Goal: Register for event/course: Sign up to attend an event or enroll in a course

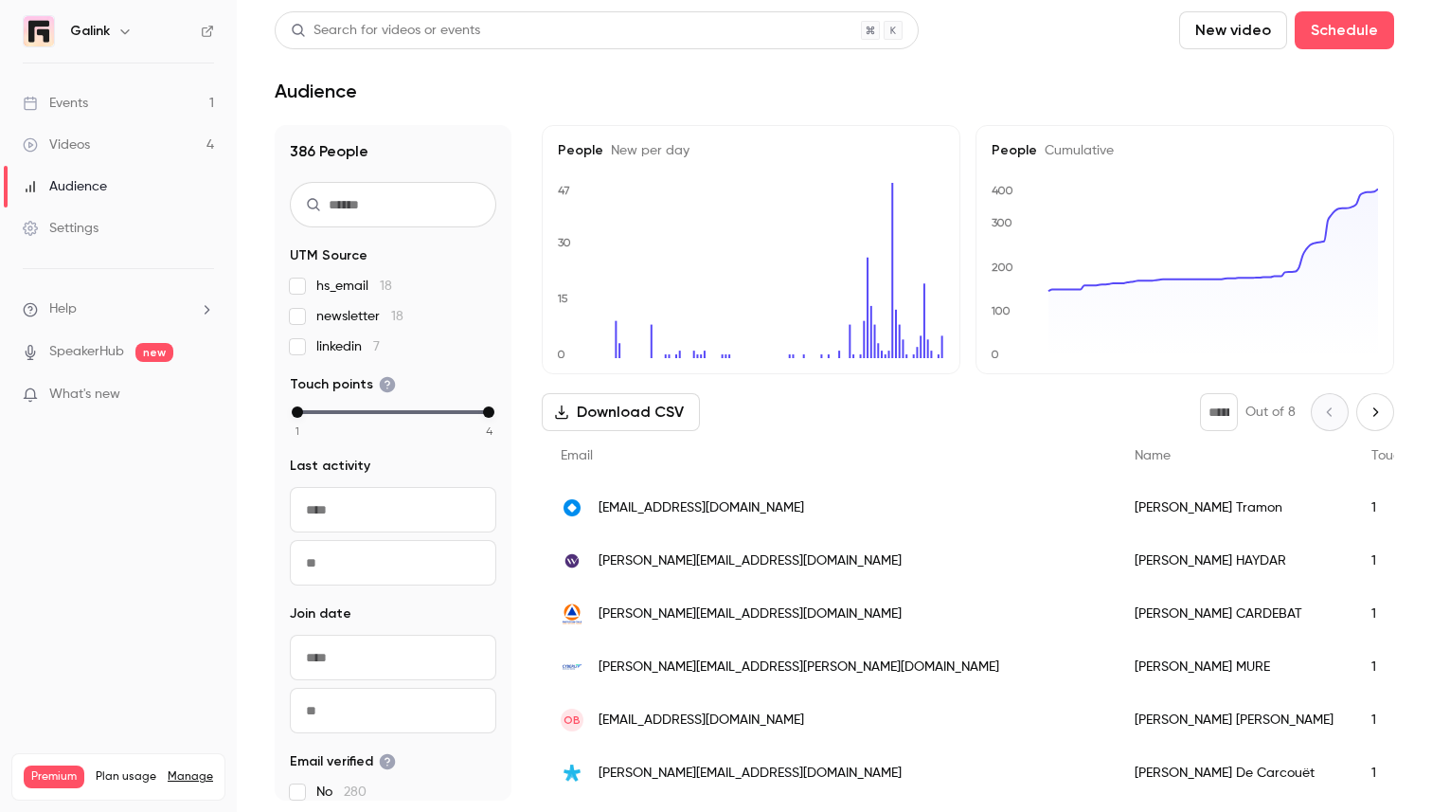
click at [59, 75] on ul "Events 1 Videos 4 Audience Settings" at bounding box center [118, 165] width 237 height 205
click at [61, 84] on link "Events 1" at bounding box center [118, 103] width 237 height 42
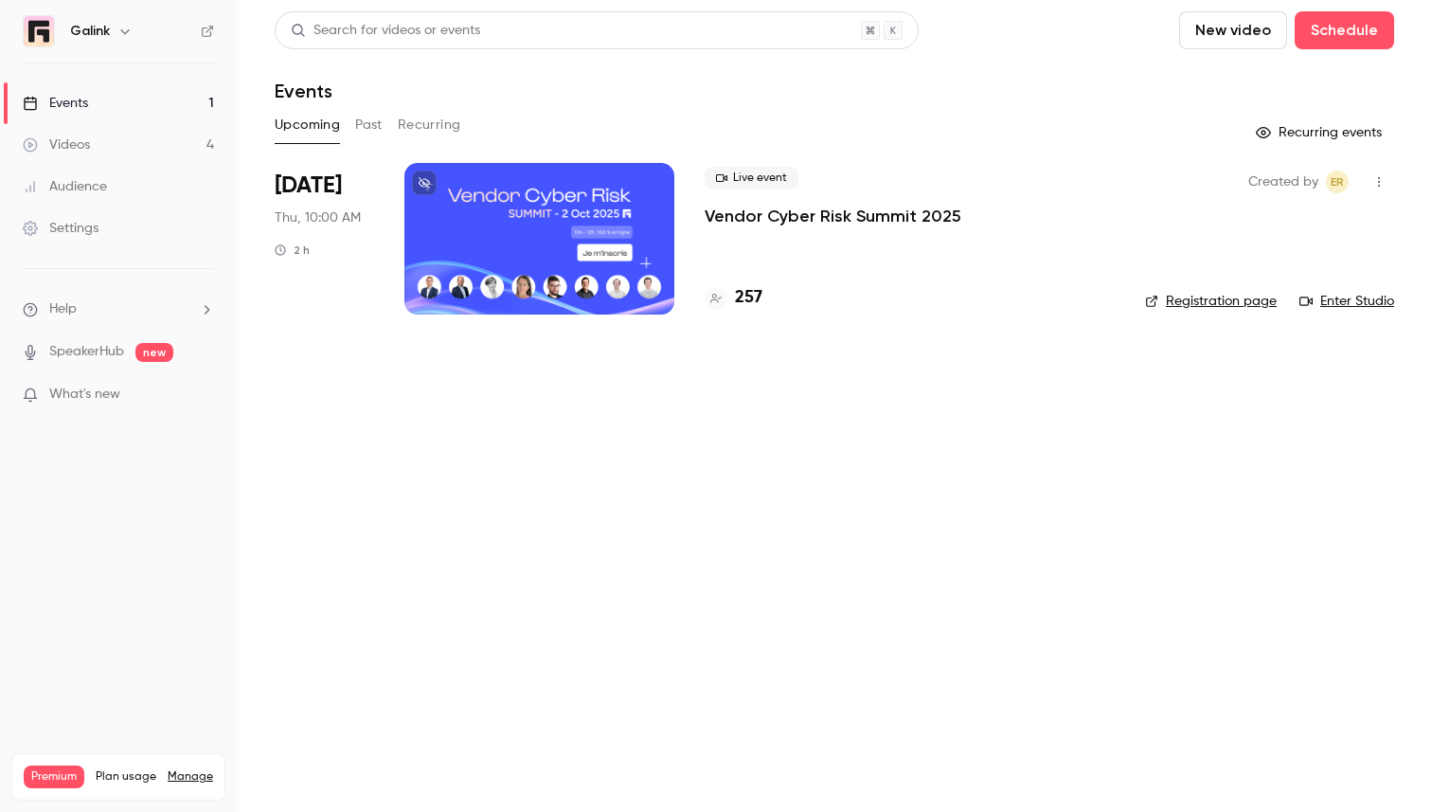
click at [718, 216] on p "Vendor Cyber Risk Summit 2025" at bounding box center [833, 216] width 257 height 23
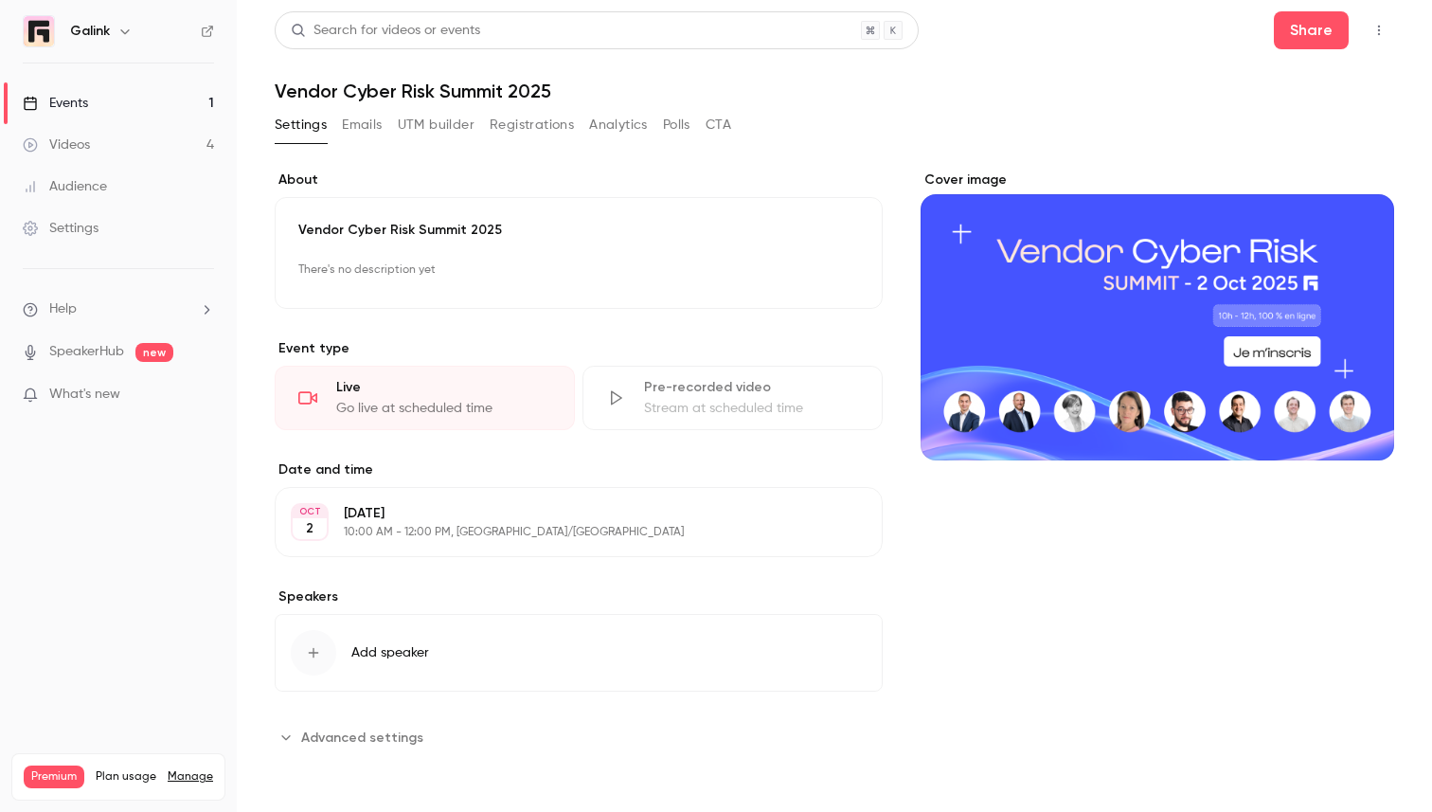
click at [1381, 29] on icon "button" at bounding box center [1379, 30] width 15 height 13
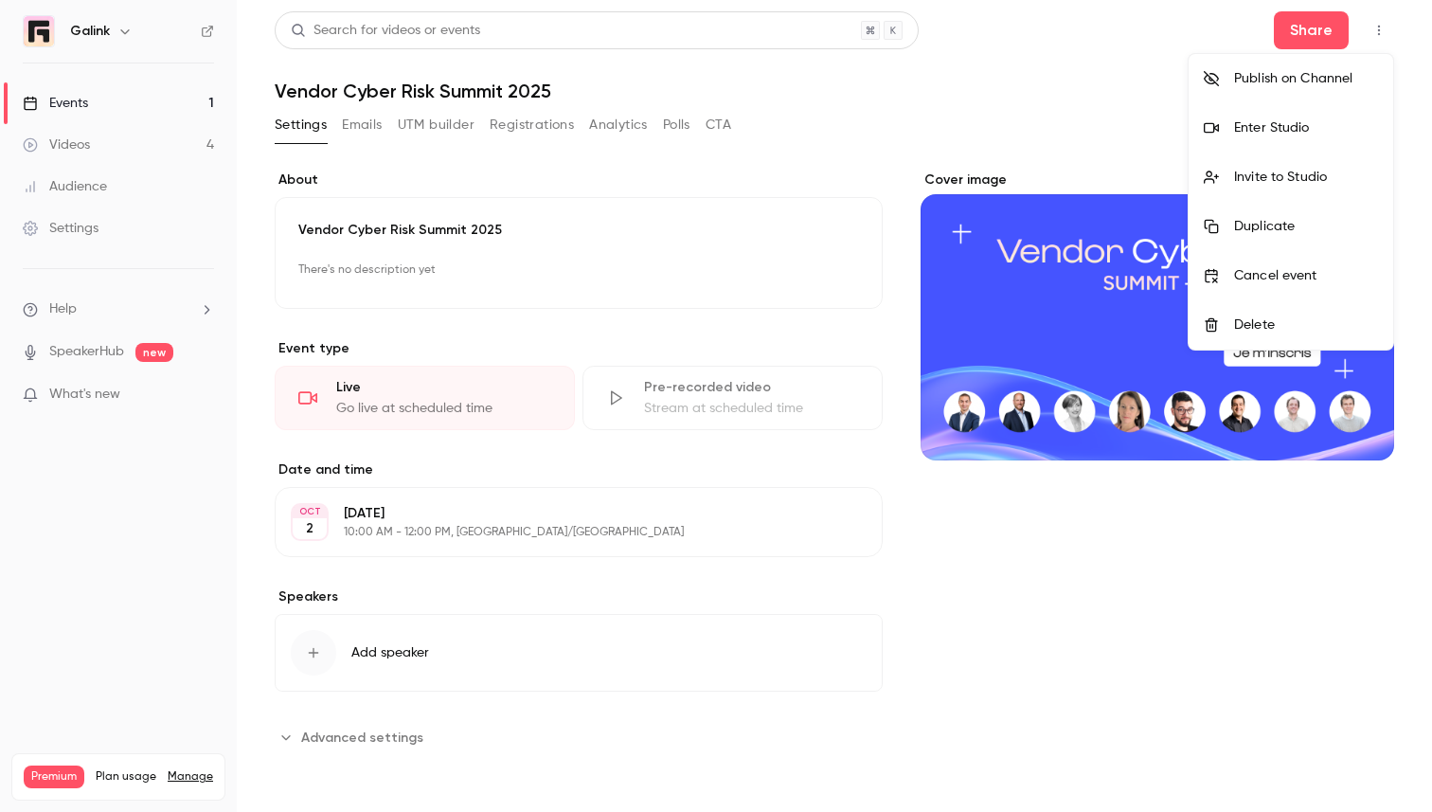
click at [1381, 29] on div at bounding box center [716, 406] width 1432 height 812
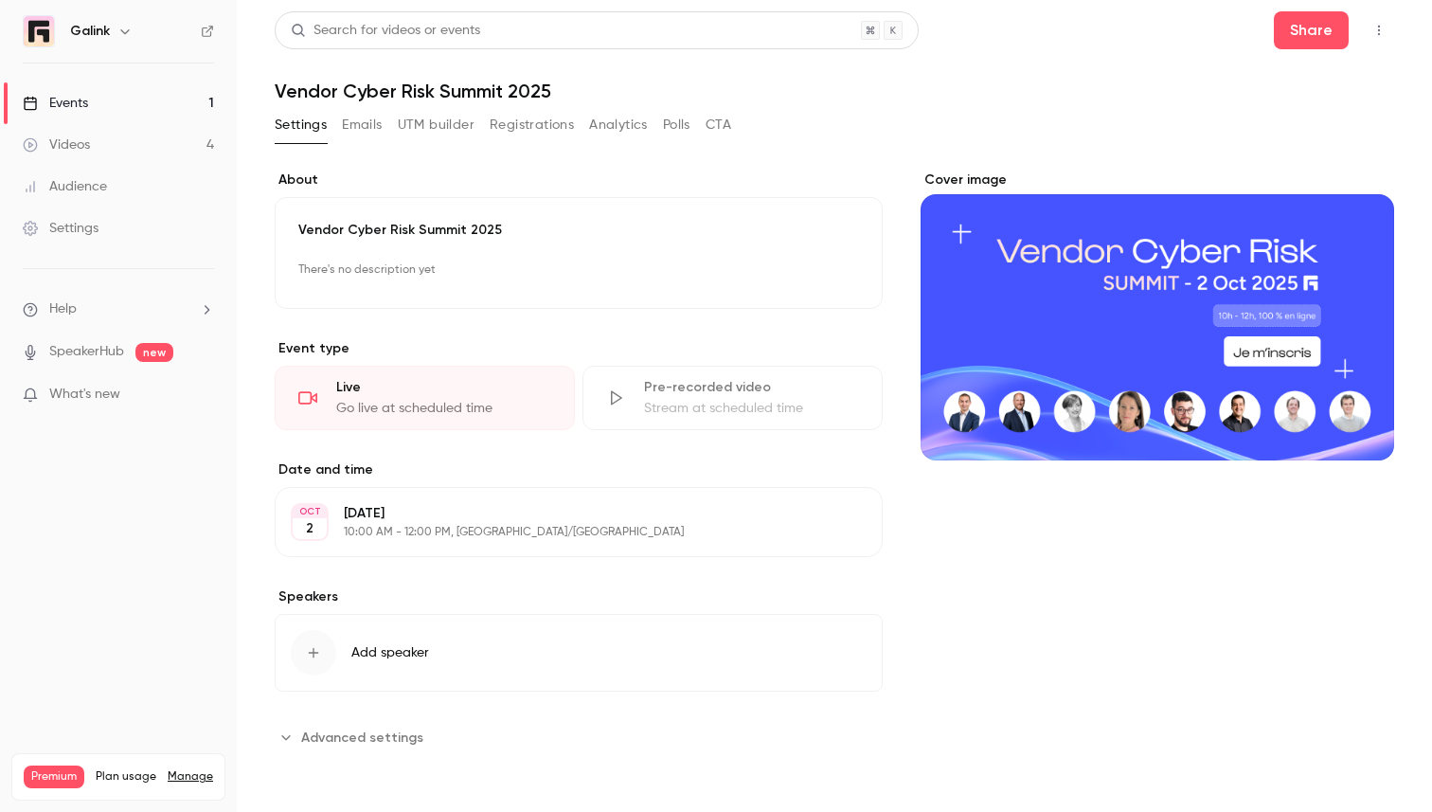
click at [1381, 29] on icon "button" at bounding box center [1379, 30] width 15 height 13
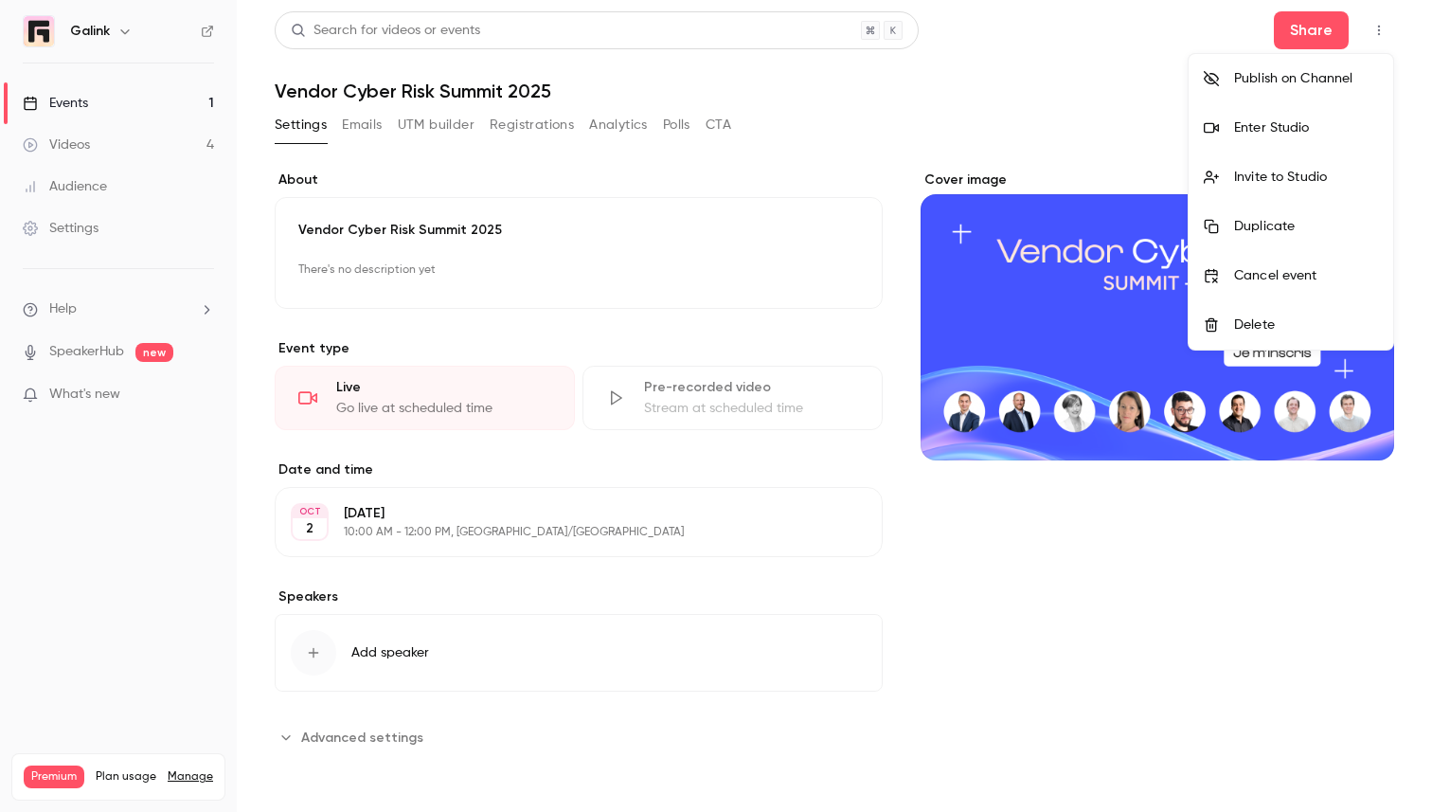
click at [1288, 120] on div "Enter Studio" at bounding box center [1306, 127] width 144 height 19
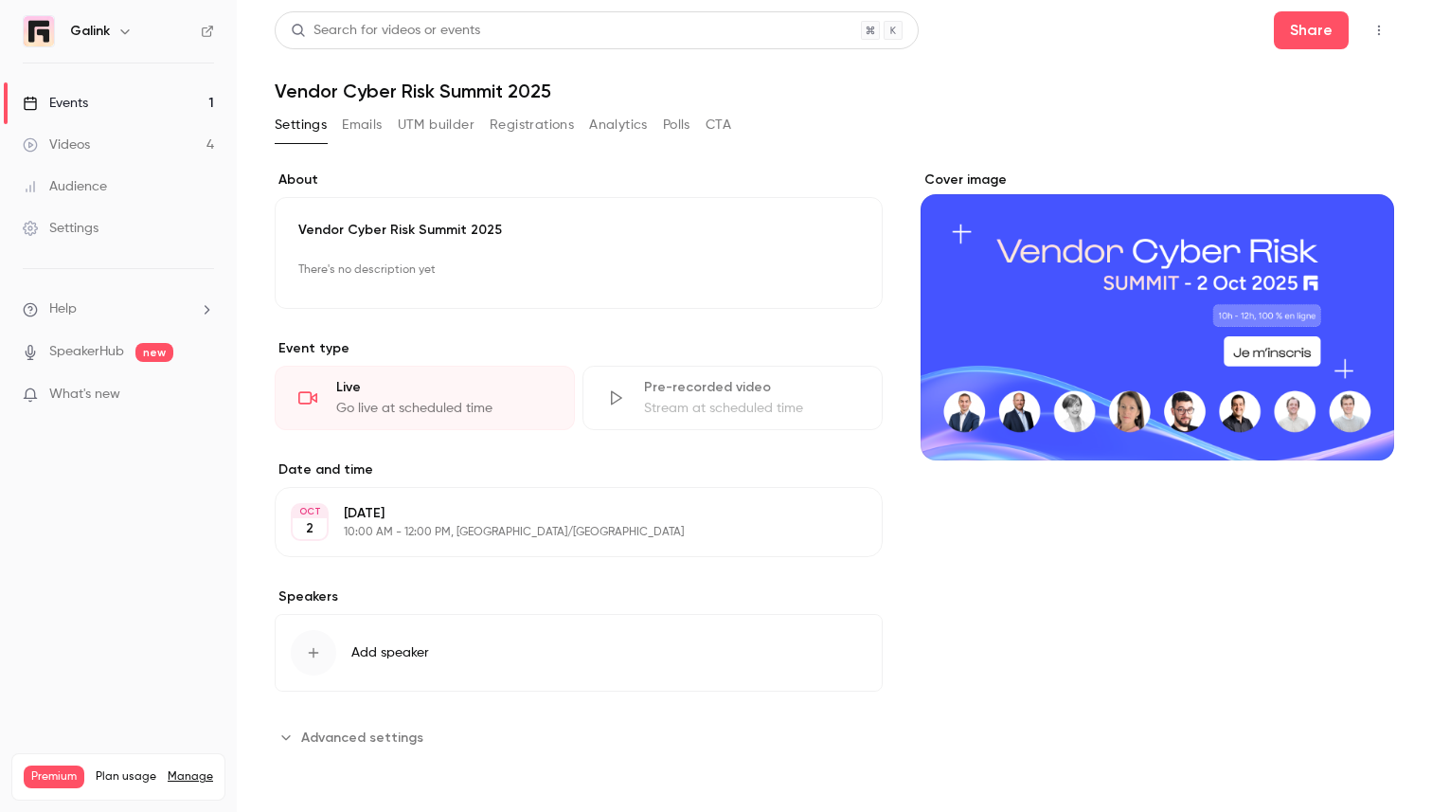
click at [159, 99] on link "Events 1" at bounding box center [118, 103] width 237 height 42
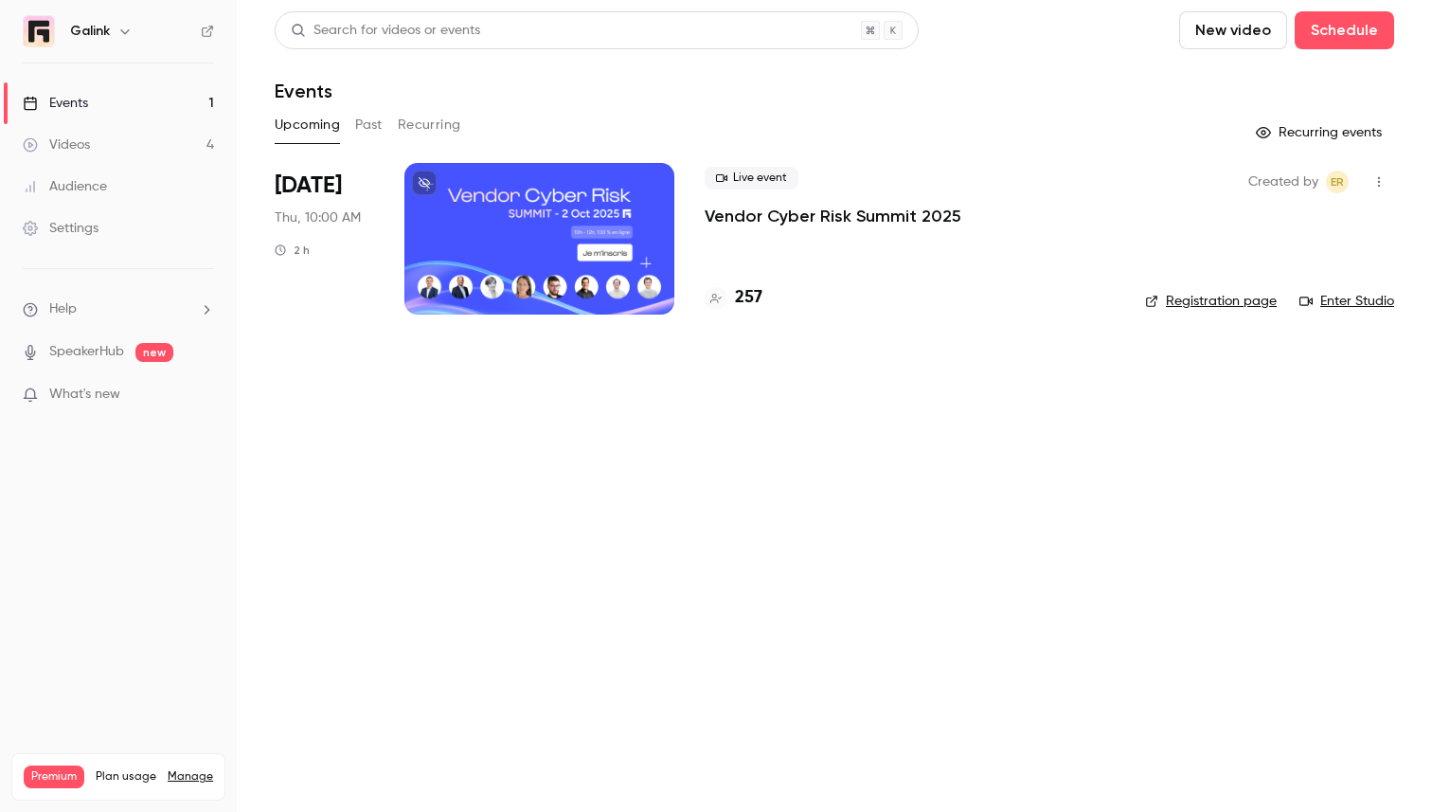
click at [750, 225] on p "Vendor Cyber Risk Summit 2025" at bounding box center [833, 216] width 257 height 23
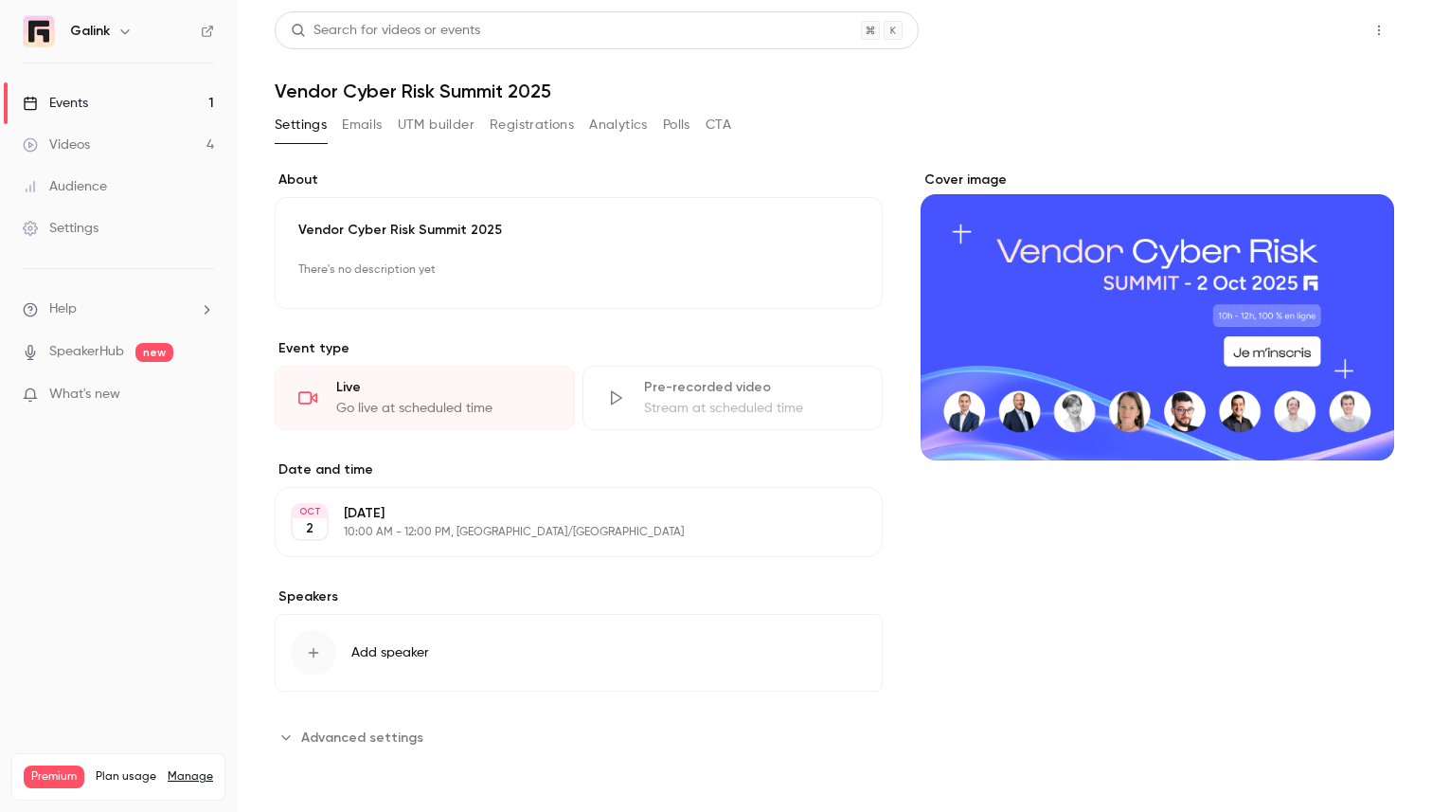
click at [1302, 29] on button "Share" at bounding box center [1311, 30] width 75 height 38
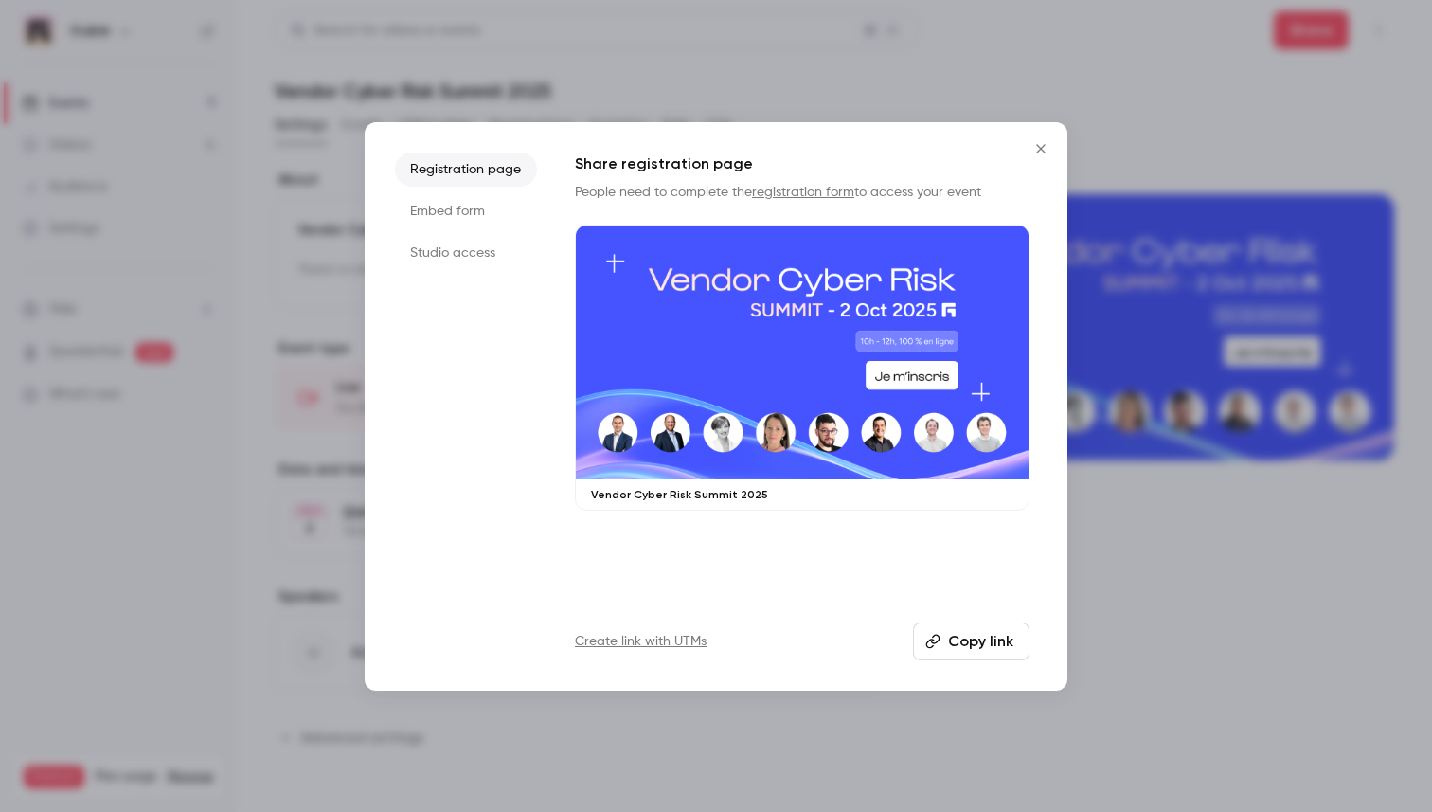
click at [1051, 147] on icon "Close" at bounding box center [1041, 148] width 23 height 15
